Goal: Task Accomplishment & Management: Manage account settings

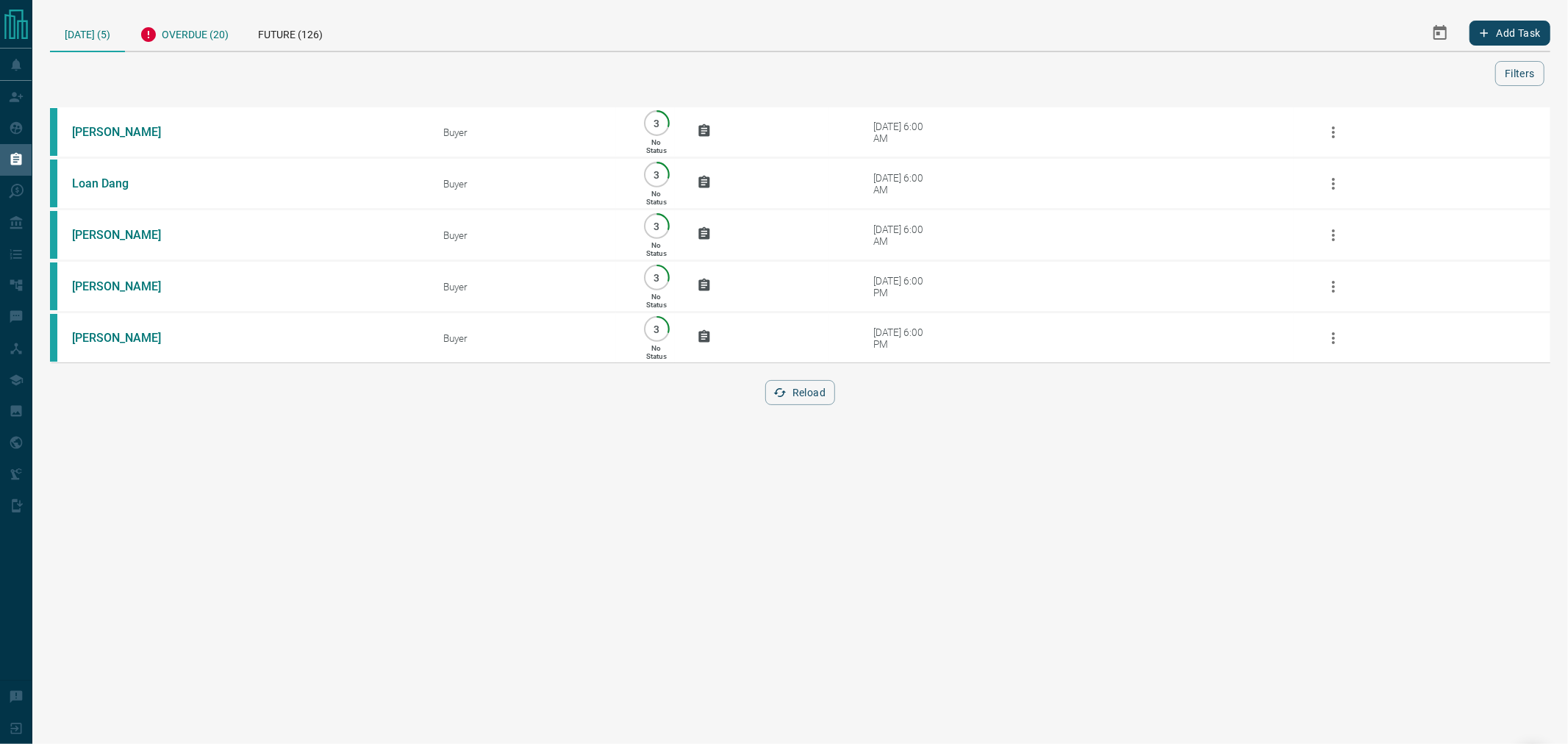
click at [178, 44] on div "Overdue (20)" at bounding box center [184, 32] width 118 height 36
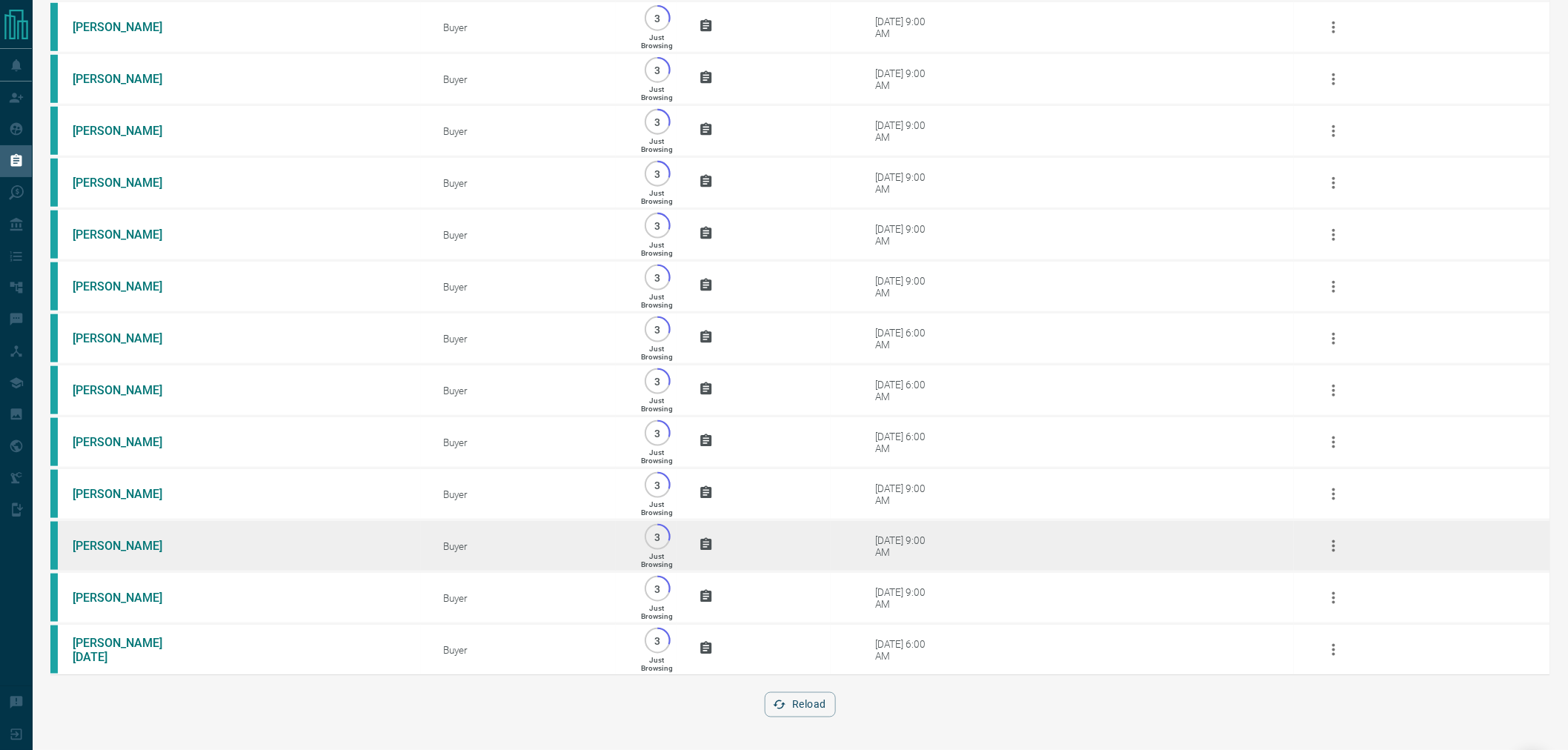
scroll to position [498, 0]
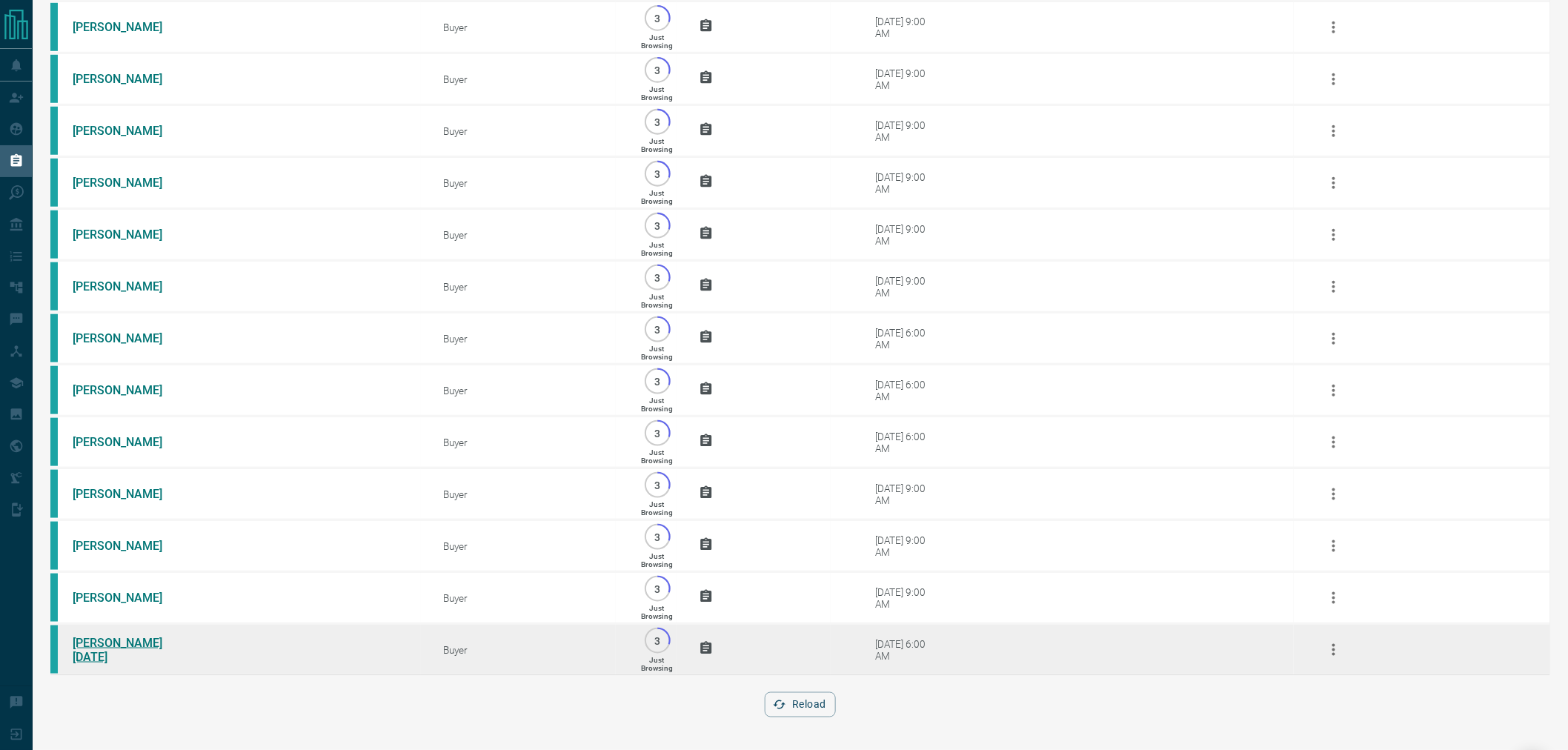
click at [142, 643] on link "[PERSON_NAME][DATE]" at bounding box center [128, 649] width 111 height 28
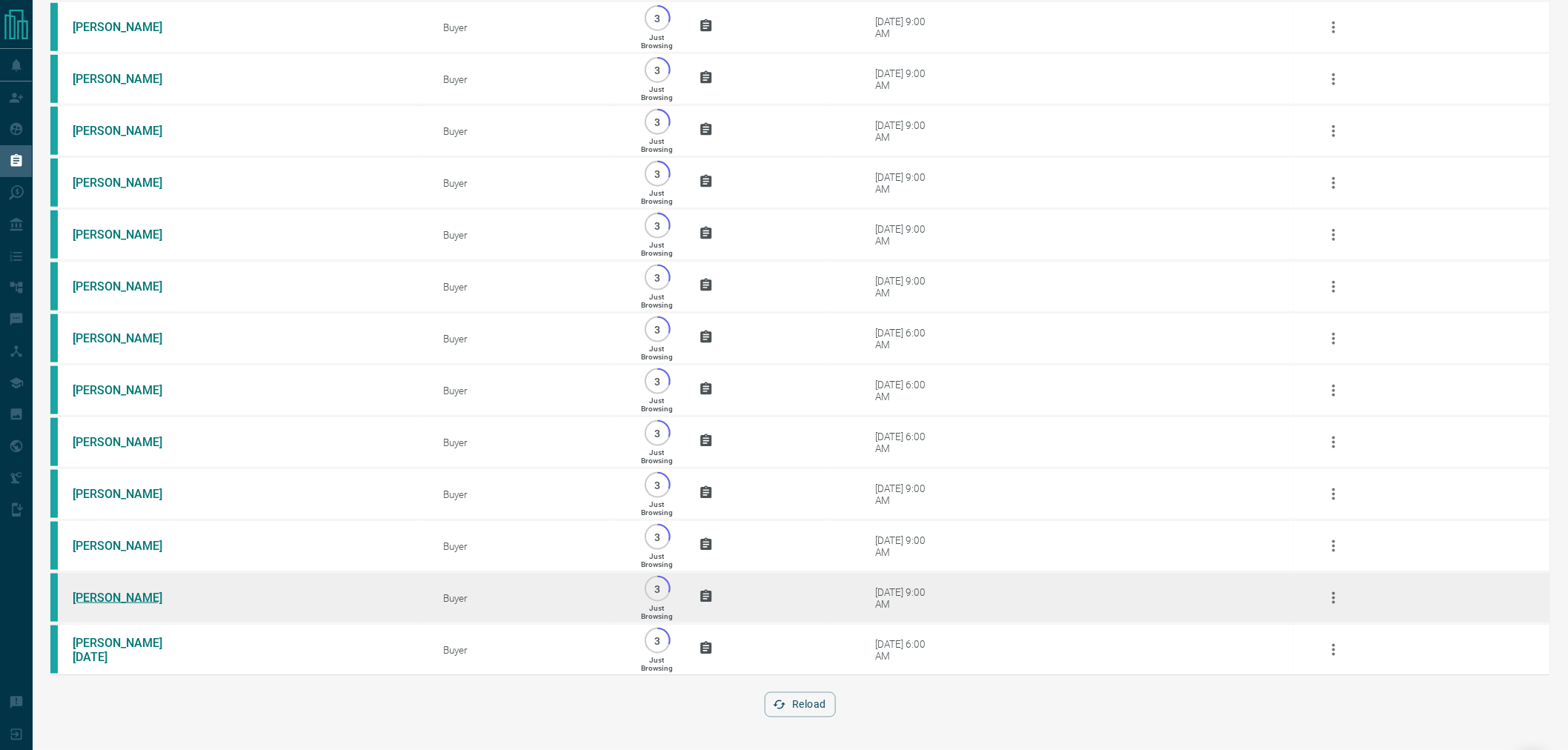
click at [138, 590] on link "[PERSON_NAME]" at bounding box center [128, 597] width 111 height 14
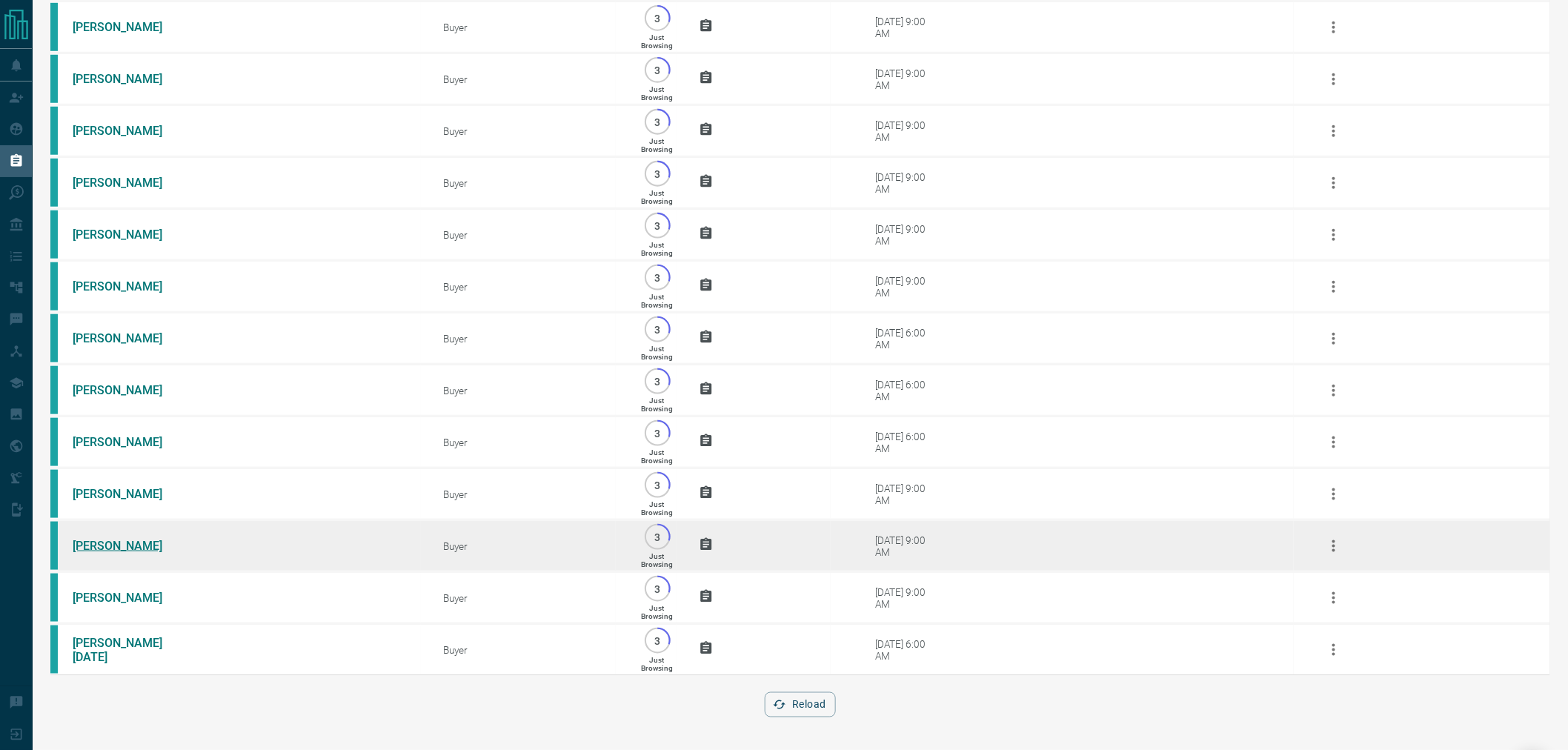
click at [119, 542] on link "[PERSON_NAME]" at bounding box center [128, 546] width 111 height 14
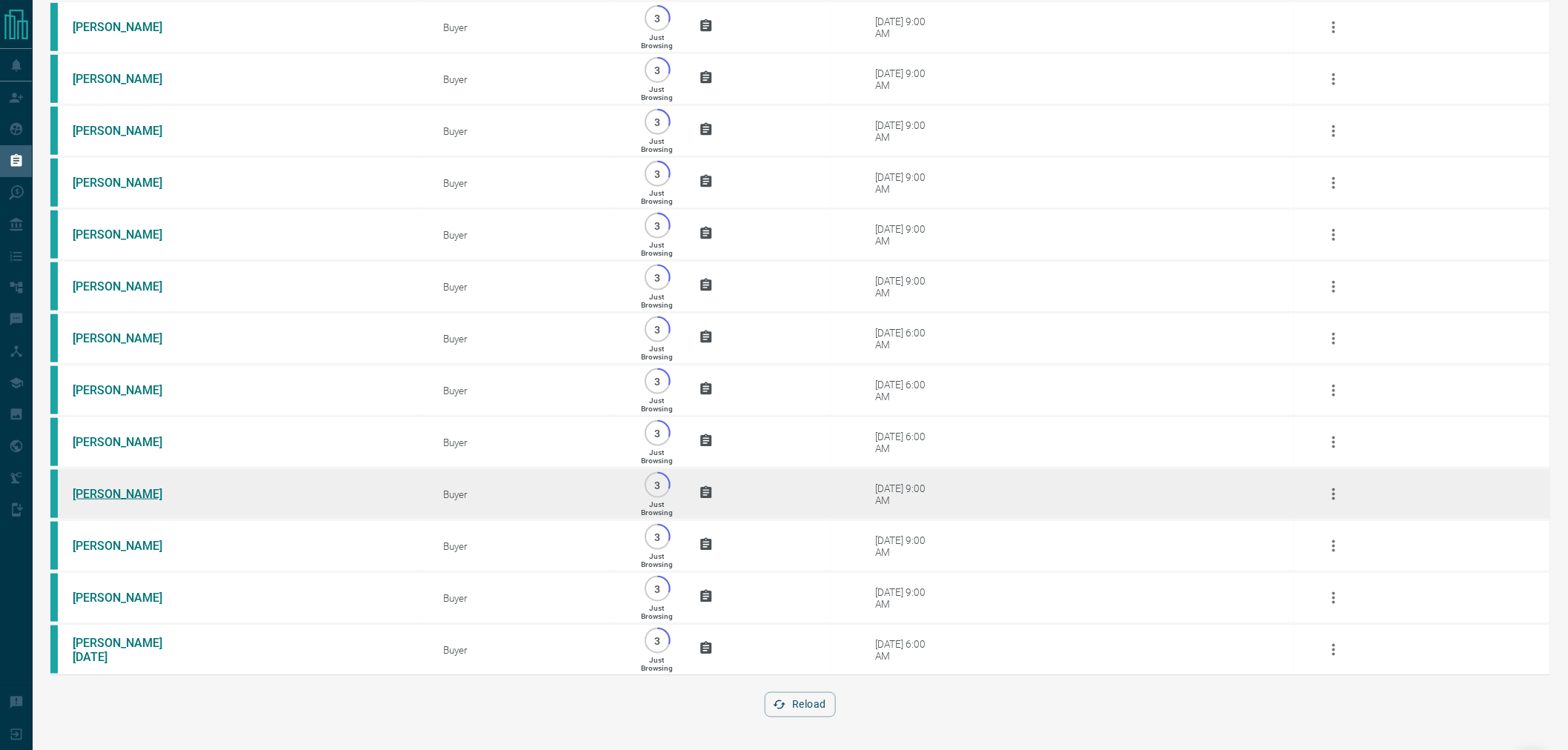
click at [107, 491] on link "[PERSON_NAME]" at bounding box center [128, 494] width 111 height 14
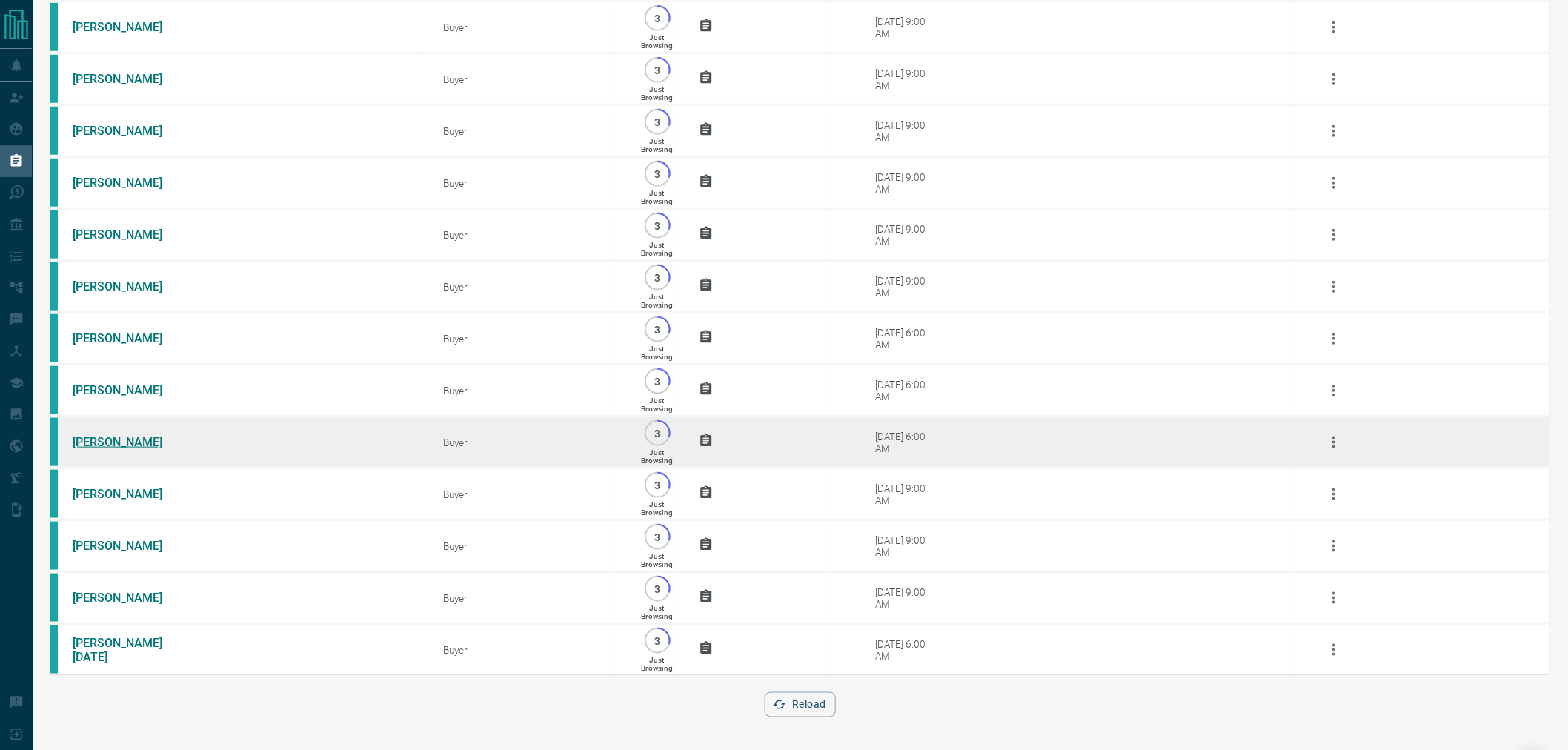
click at [105, 439] on link "[PERSON_NAME]" at bounding box center [128, 442] width 111 height 14
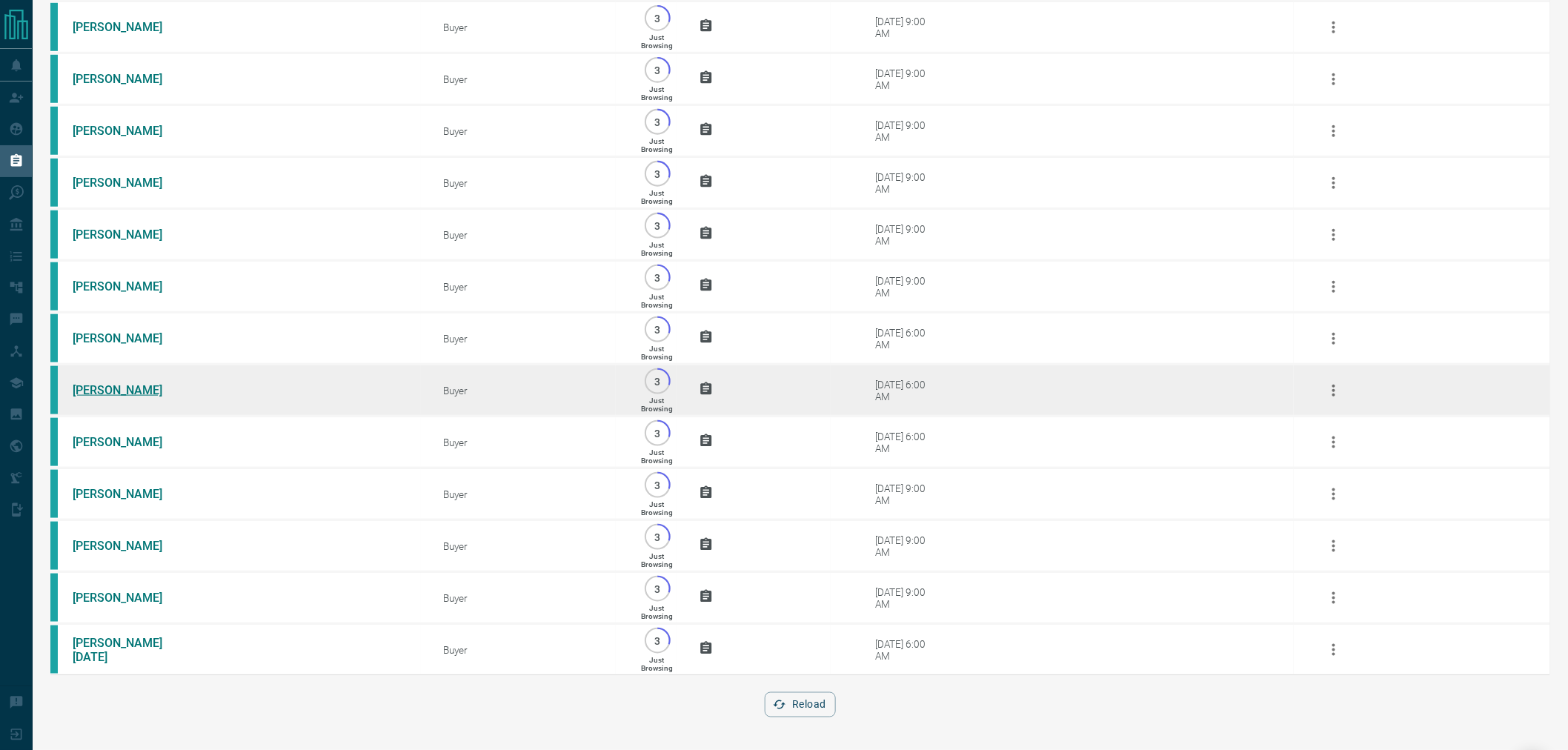
click at [93, 383] on link "[PERSON_NAME]" at bounding box center [128, 391] width 111 height 14
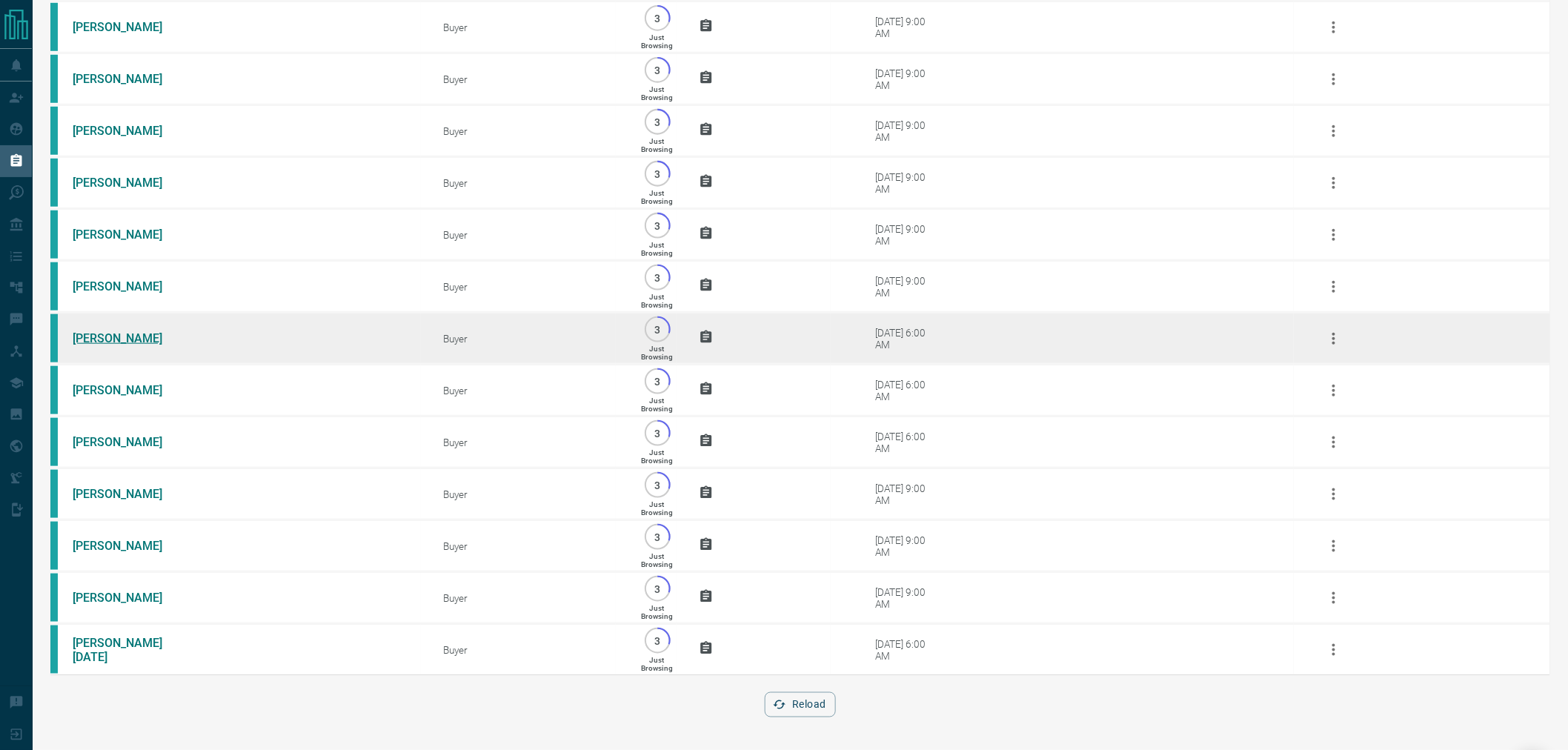
click at [93, 331] on link "[PERSON_NAME]" at bounding box center [128, 339] width 111 height 14
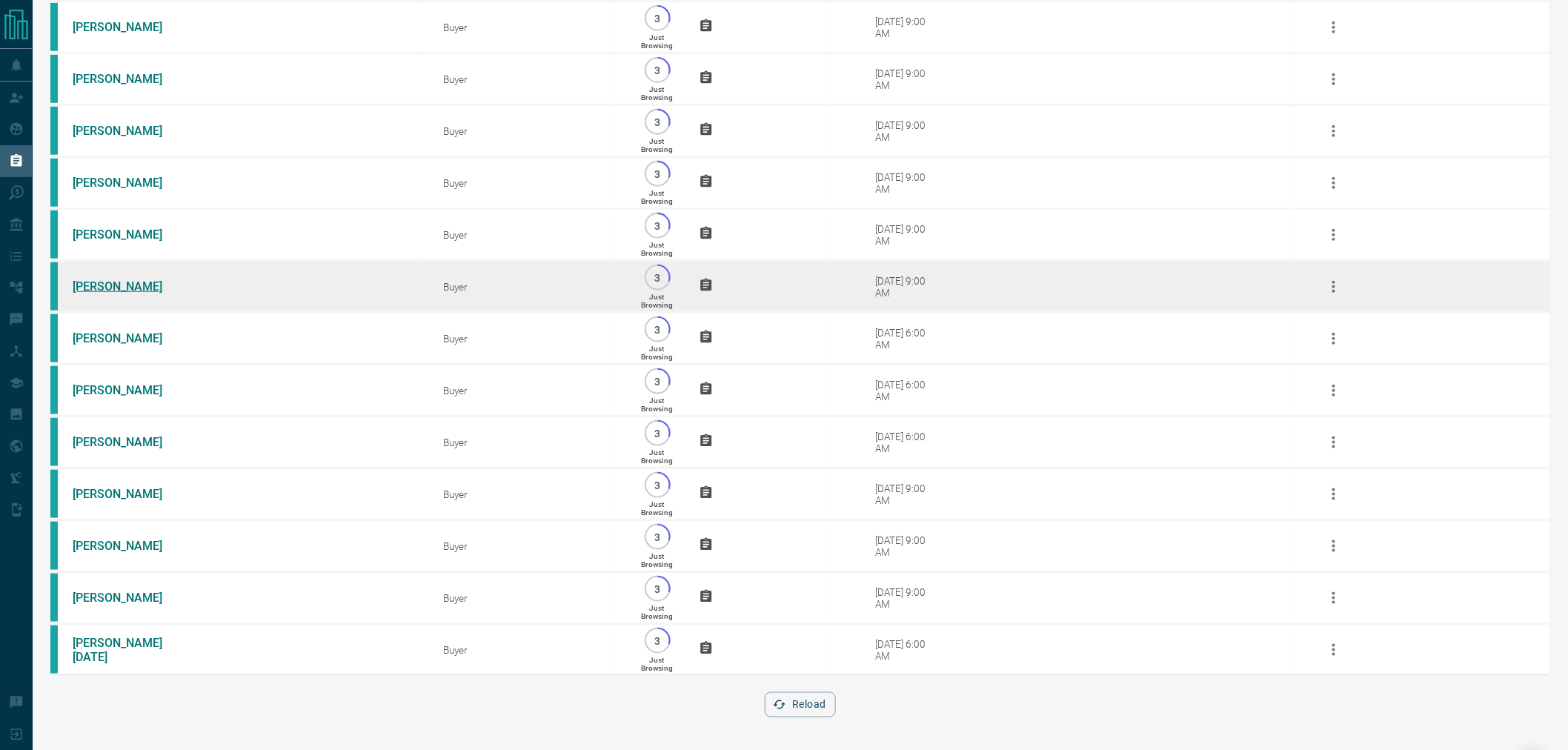
click at [101, 280] on link "[PERSON_NAME]" at bounding box center [128, 287] width 111 height 14
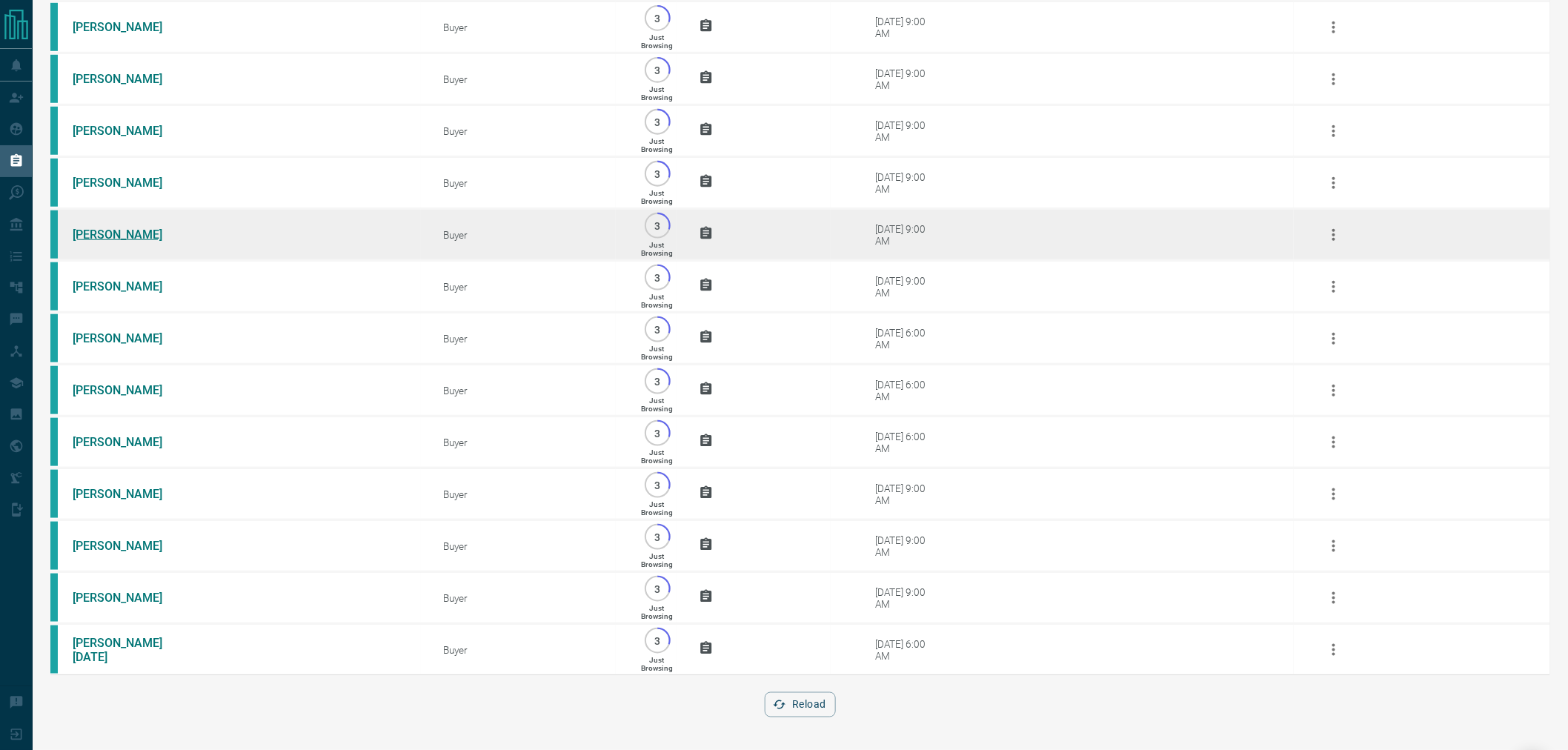
click at [106, 228] on link "[PERSON_NAME]" at bounding box center [128, 235] width 111 height 14
